Goal: Task Accomplishment & Management: Use online tool/utility

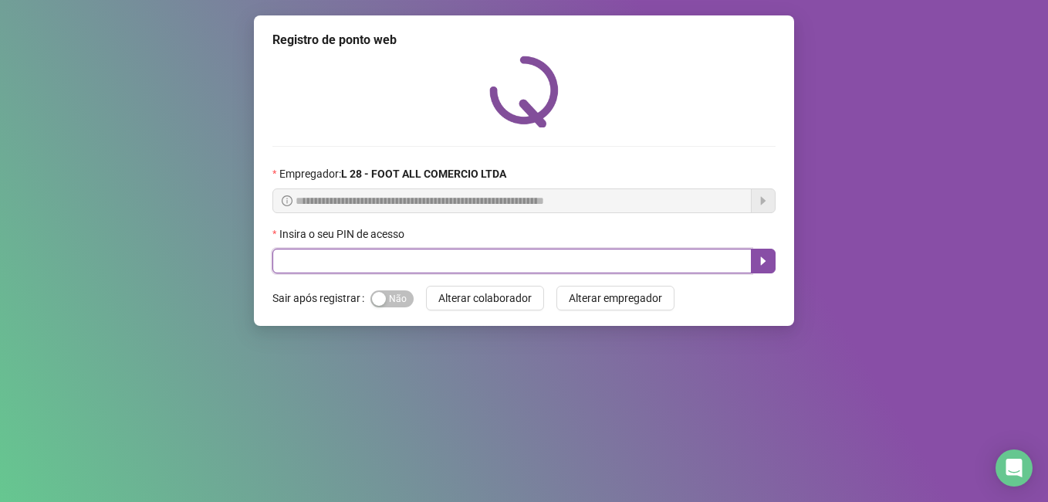
click at [405, 259] on input "text" at bounding box center [512, 261] width 479 height 25
type input "*****"
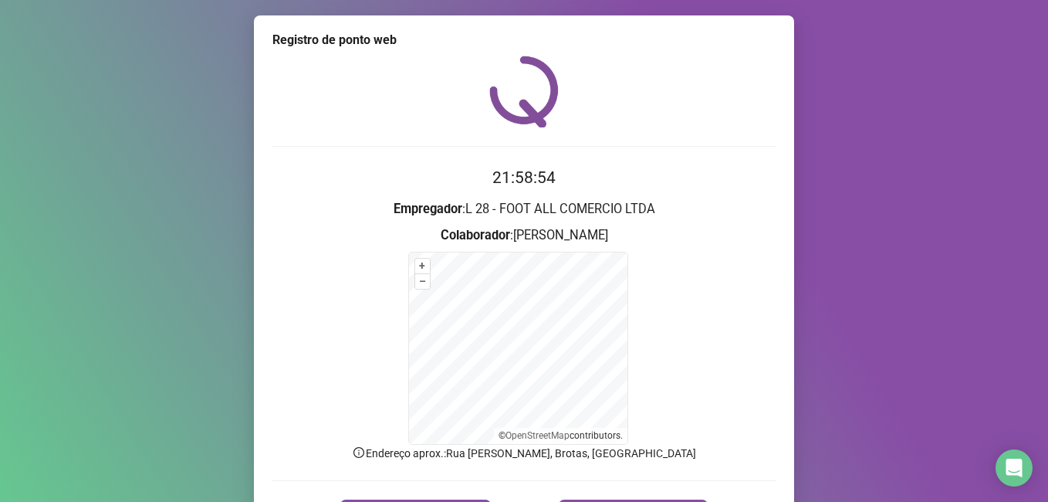
scroll to position [77, 0]
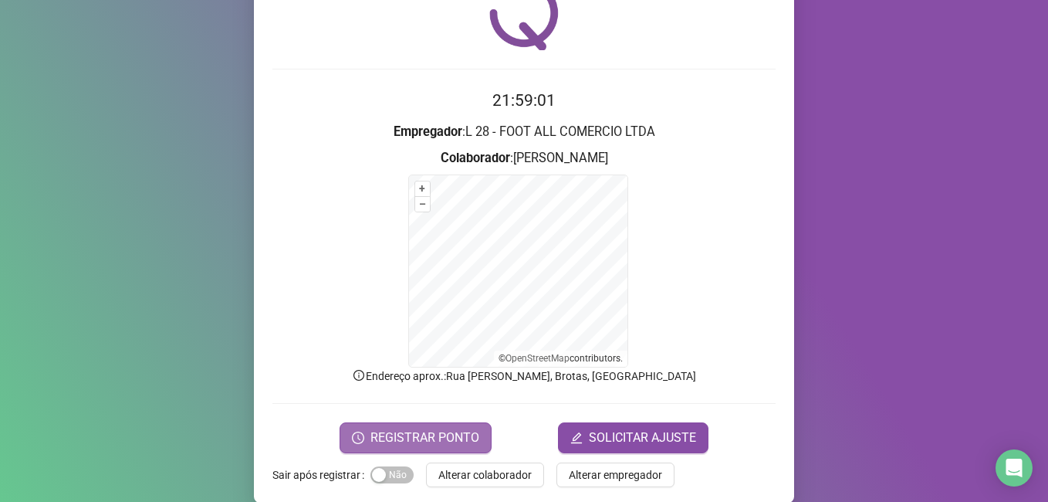
click at [410, 442] on span "REGISTRAR PONTO" at bounding box center [425, 437] width 109 height 19
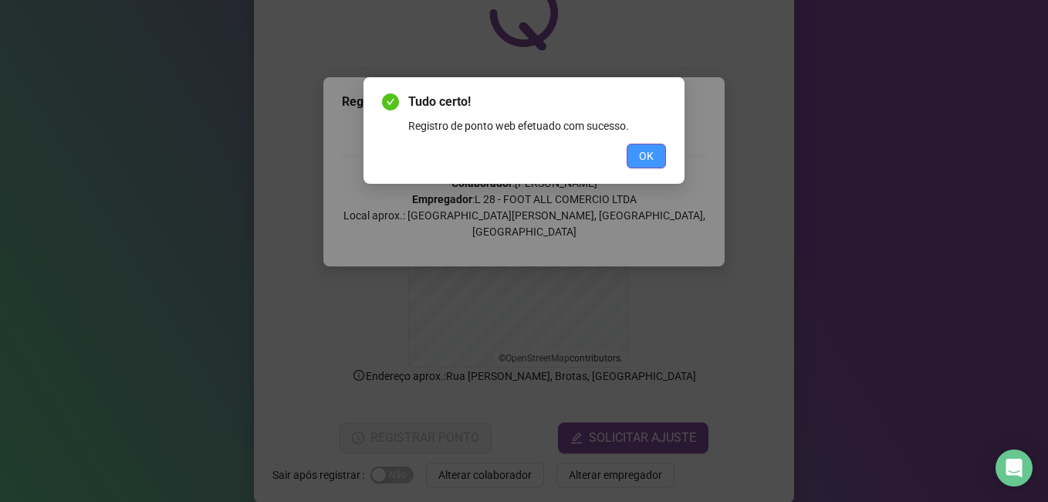
click at [644, 164] on button "OK" at bounding box center [646, 156] width 39 height 25
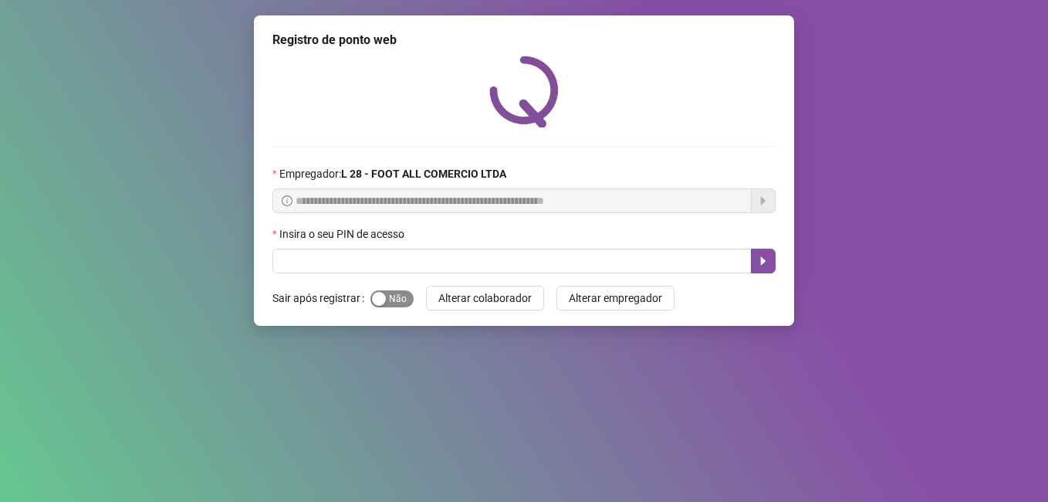
click at [395, 300] on span "Sim Não" at bounding box center [392, 298] width 43 height 17
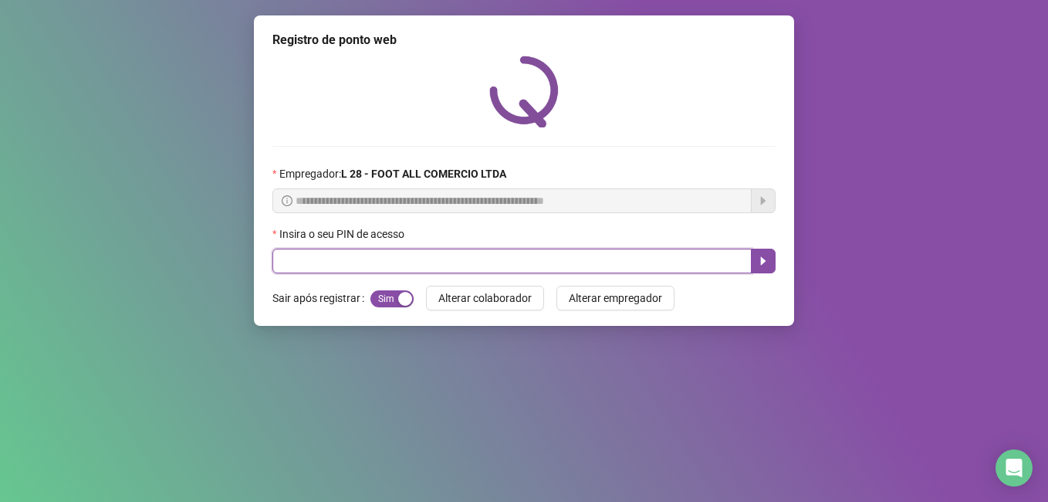
click at [413, 259] on input "text" at bounding box center [512, 261] width 479 height 25
type input "*****"
click at [764, 255] on icon "caret-right" at bounding box center [763, 261] width 12 height 12
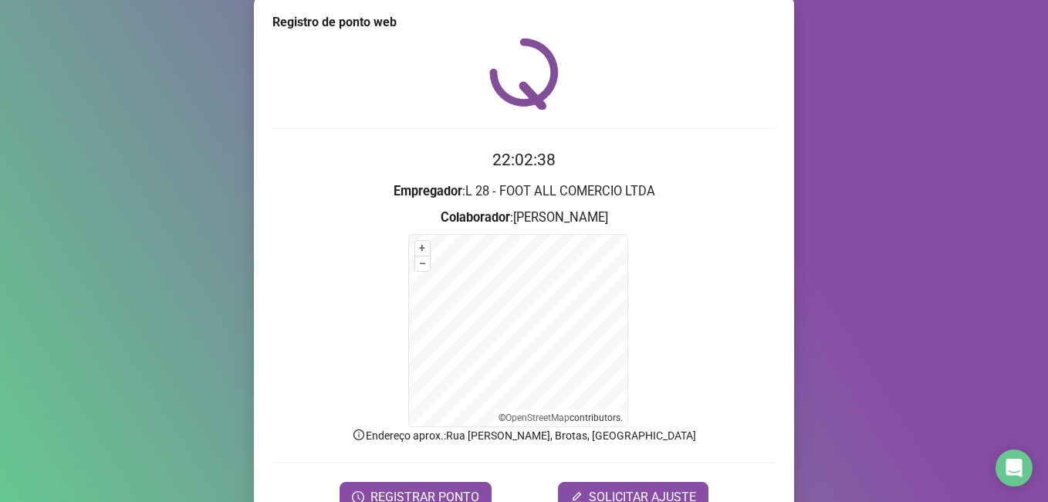
scroll to position [96, 0]
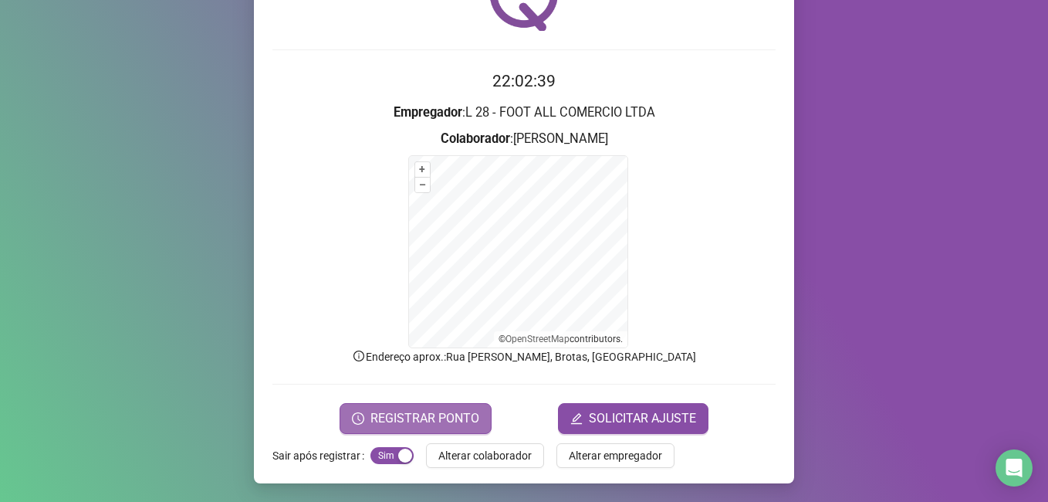
click at [371, 418] on span "REGISTRAR PONTO" at bounding box center [425, 418] width 109 height 19
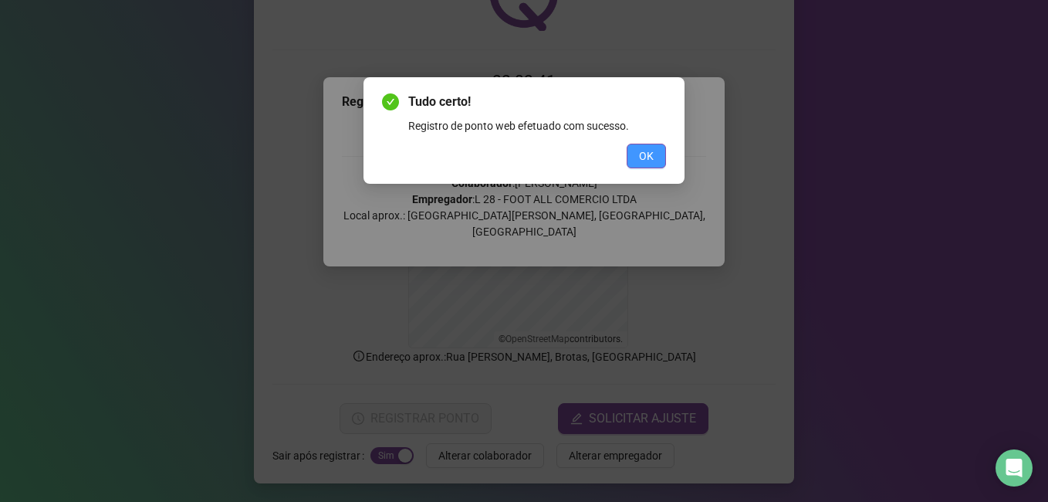
click at [649, 154] on span "OK" at bounding box center [646, 155] width 15 height 17
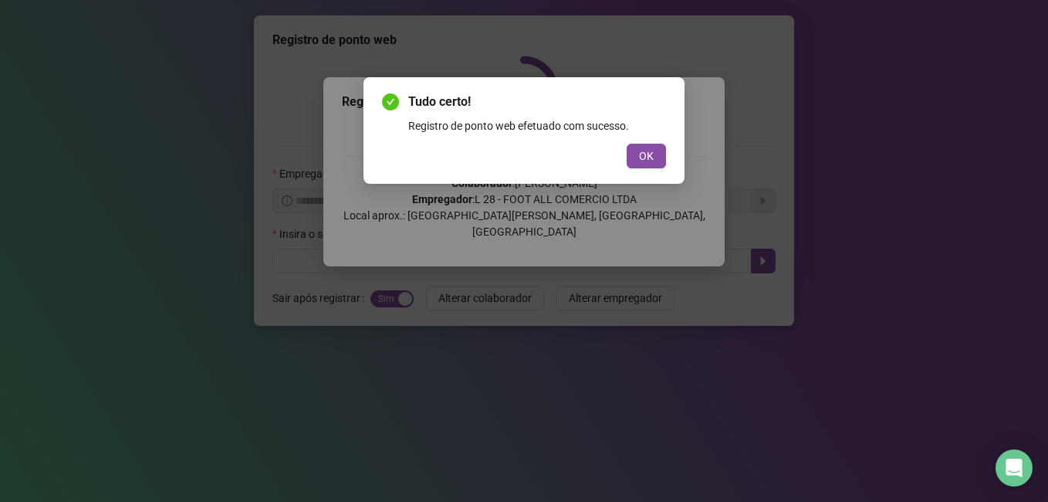
scroll to position [0, 0]
